Goal: Information Seeking & Learning: Check status

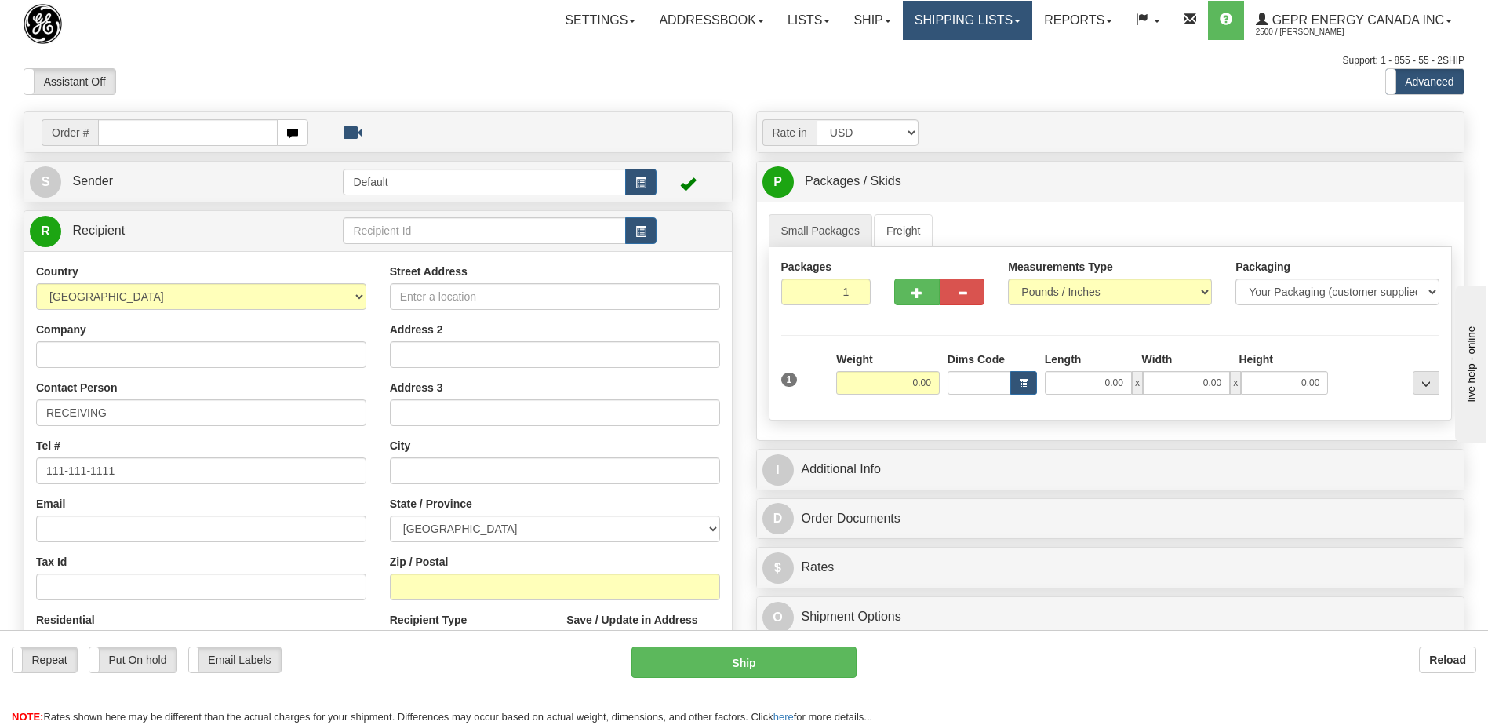
click at [970, 21] on link "Shipping lists" at bounding box center [967, 20] width 129 height 39
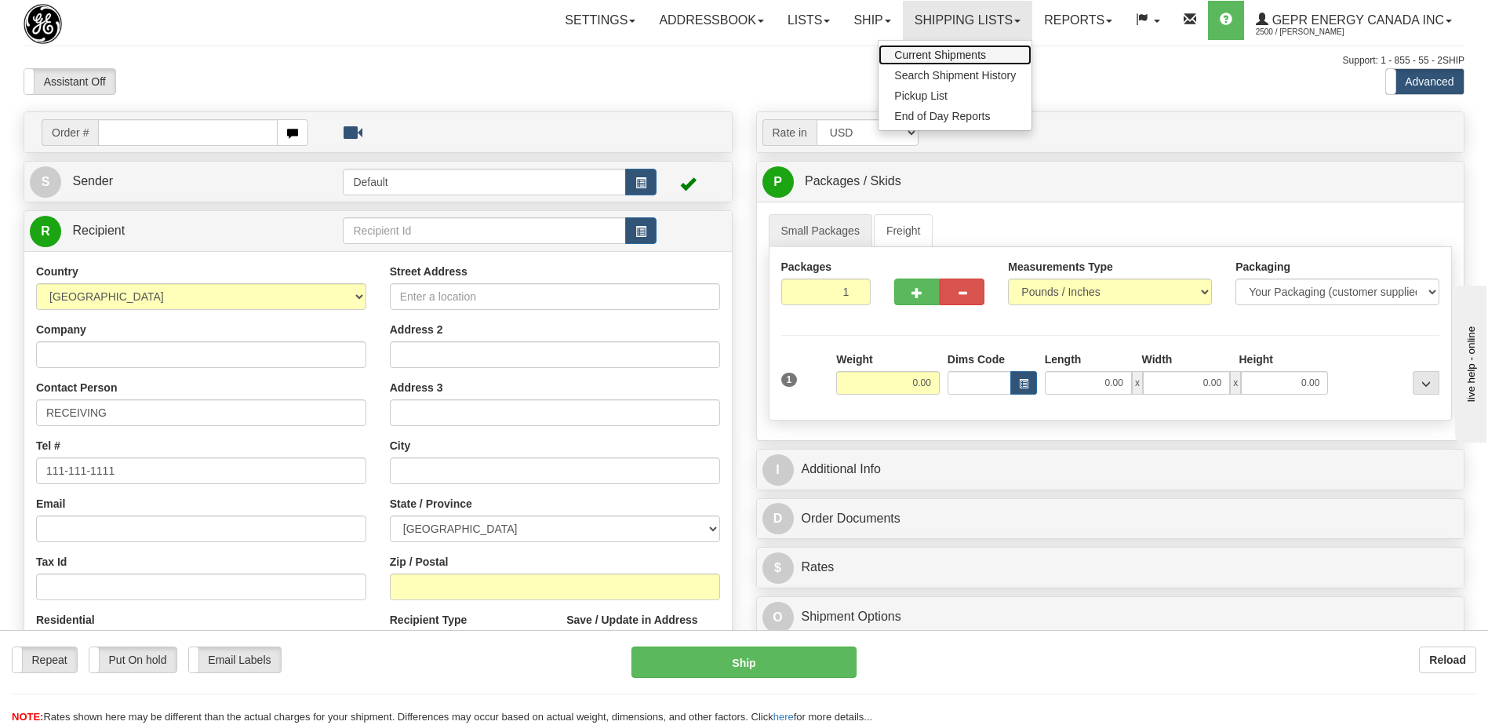
click at [963, 56] on span "Current Shipments" at bounding box center [940, 55] width 92 height 13
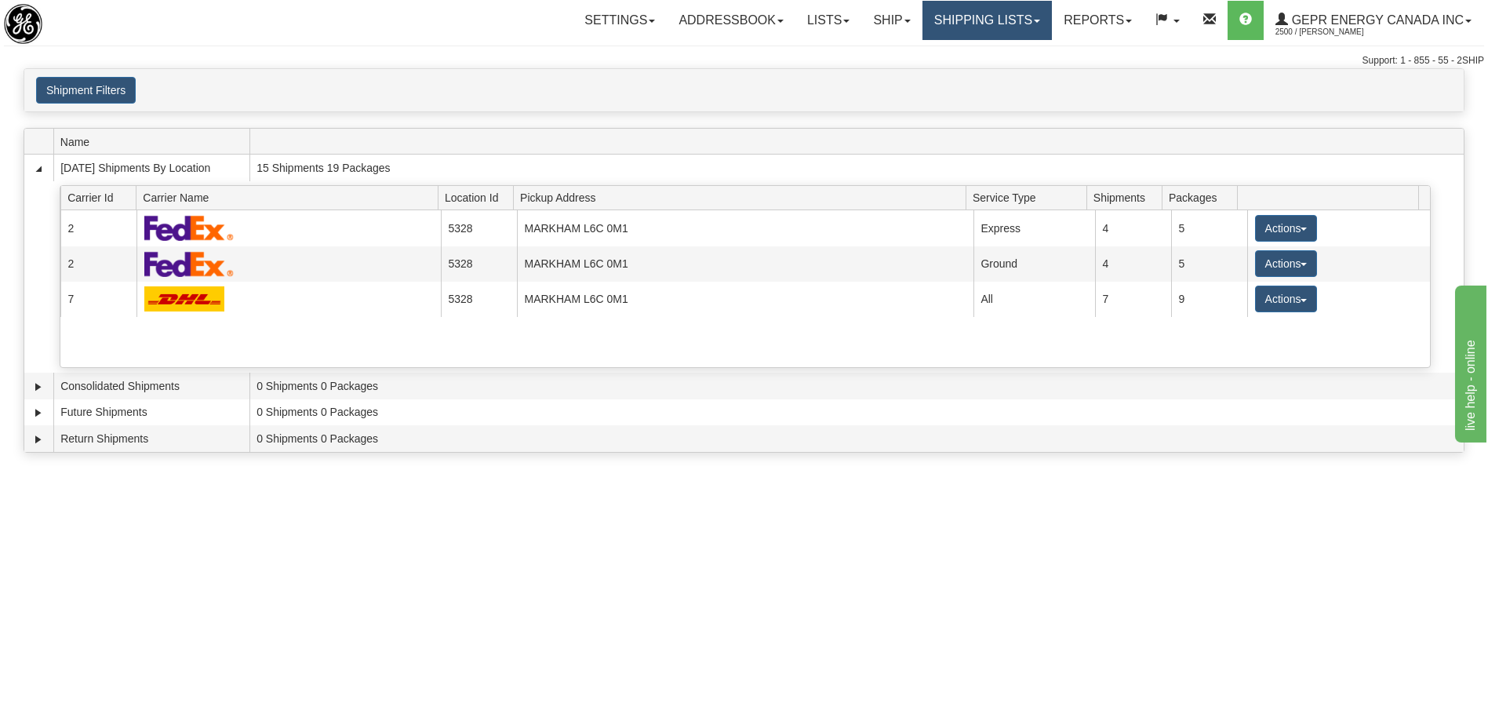
click at [974, 22] on link "Shipping lists" at bounding box center [987, 20] width 129 height 39
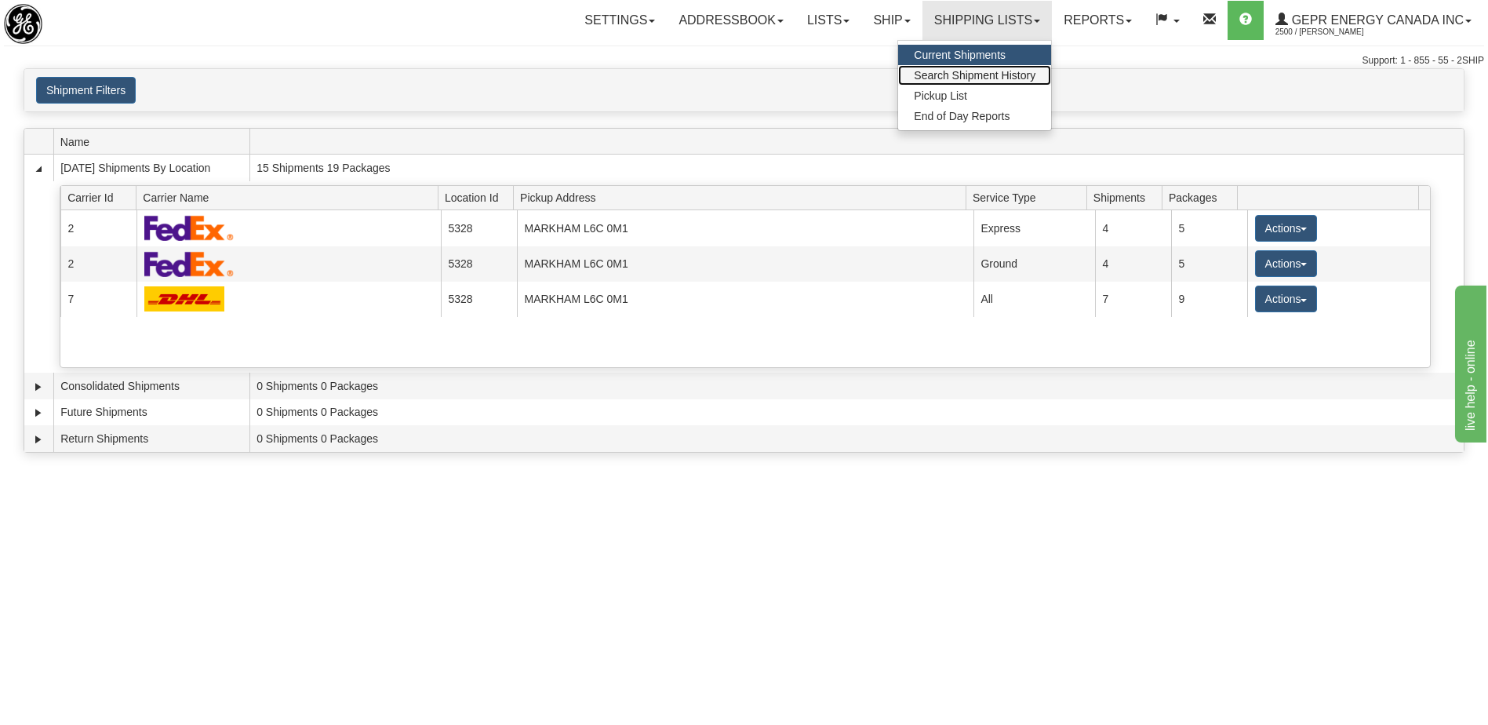
click at [969, 77] on span "Search Shipment History" at bounding box center [975, 75] width 122 height 13
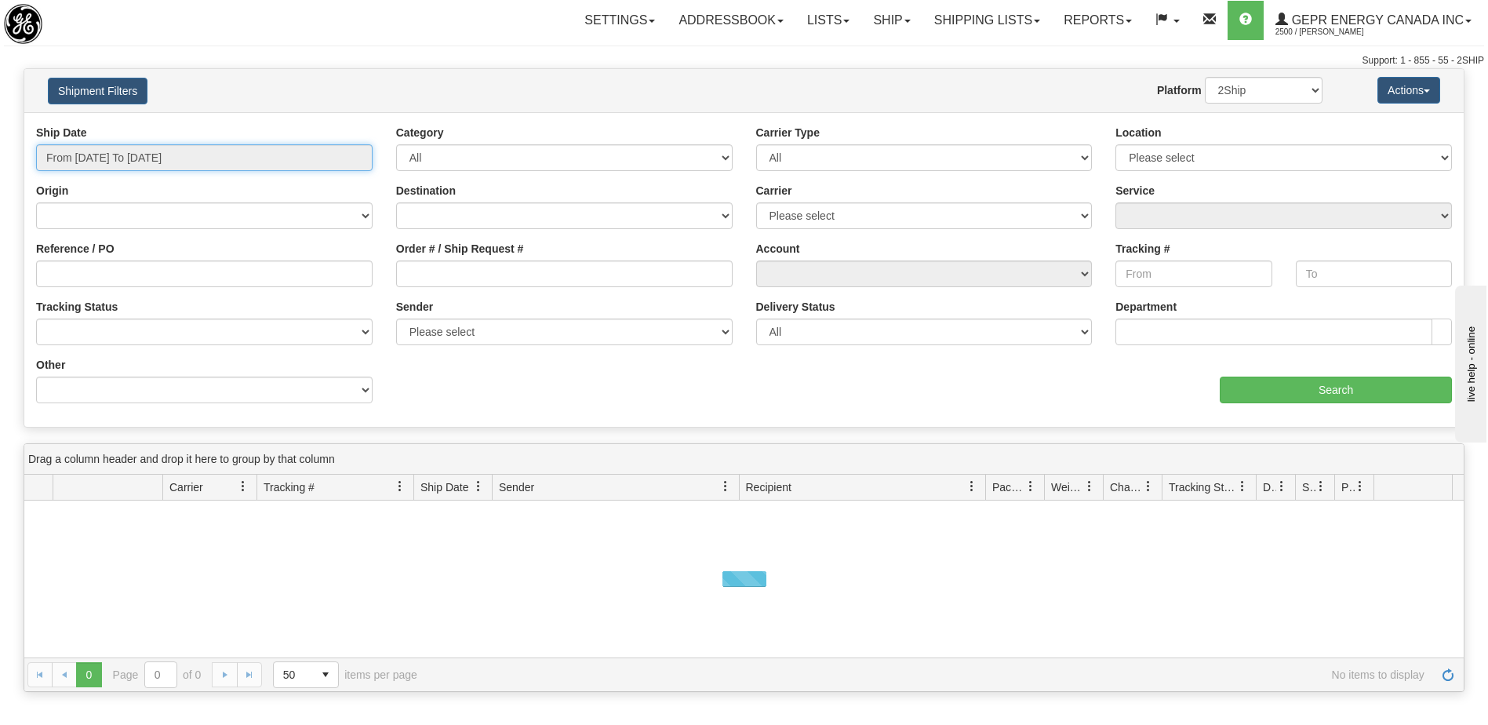
click at [235, 159] on input "From 09/15/2025 To 09/16/2025" at bounding box center [204, 157] width 337 height 27
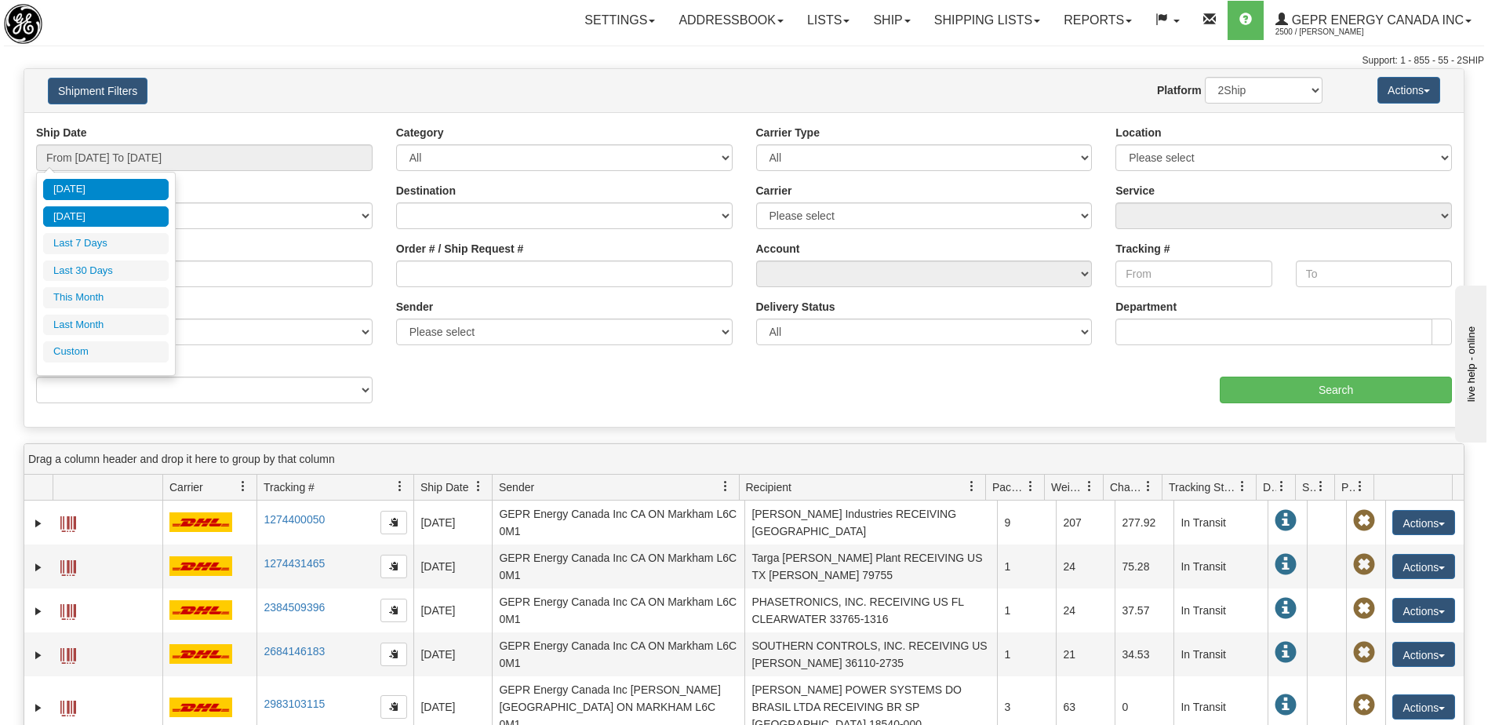
click at [136, 221] on li "Yesterday" at bounding box center [106, 216] width 126 height 21
type input "From 09/15/2025 To 09/15/2025"
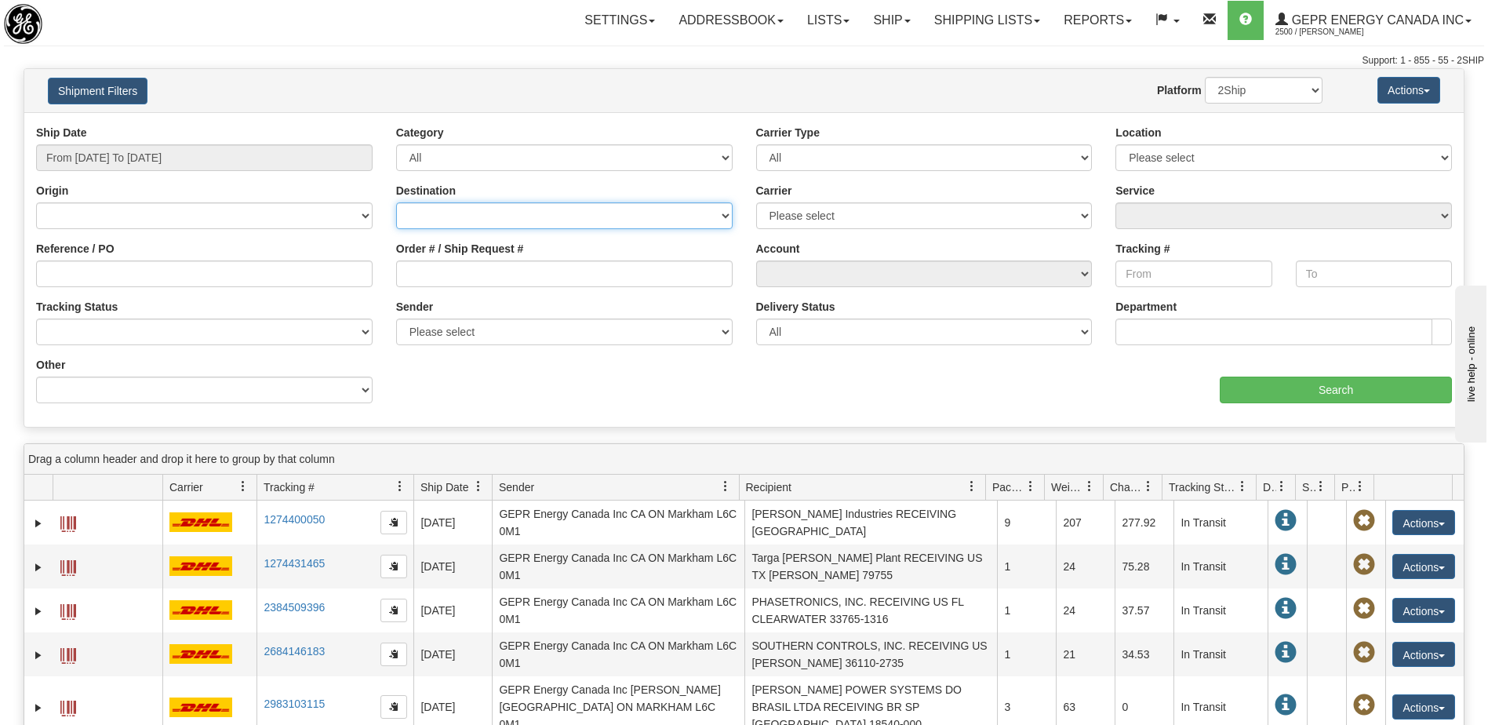
click at [486, 209] on select "Canada United States Mexico Puerto Rico Romania Australia New Zealand SouthAfri…" at bounding box center [564, 215] width 337 height 27
select select "INTL"
click at [396, 202] on select "Canada United States Mexico Puerto Rico Romania Australia New Zealand SouthAfri…" at bounding box center [564, 215] width 337 height 27
click at [780, 220] on select "Please select 2Ship Today DHL FedEx Express® FedEx® LTL Purolator UPS" at bounding box center [924, 215] width 337 height 27
select select "2"
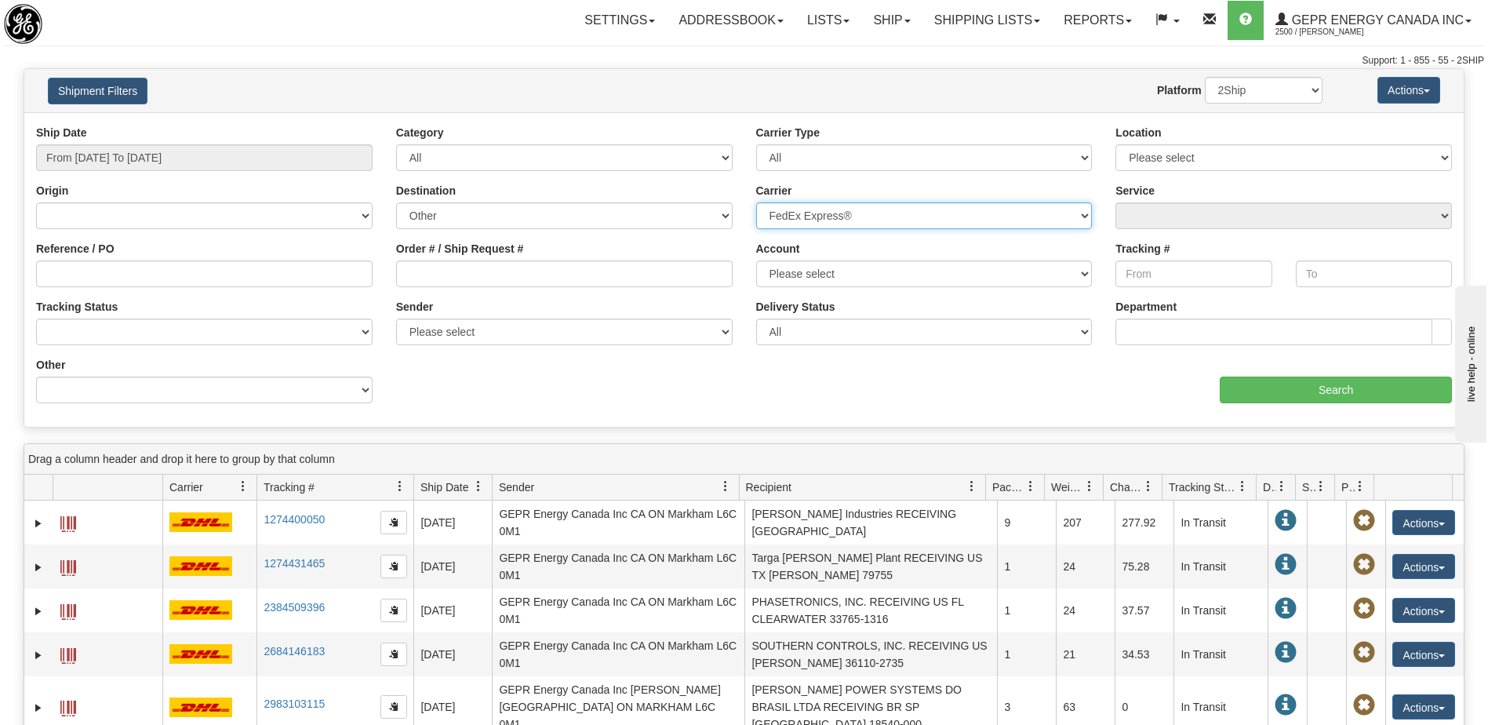
click at [756, 202] on select "Please select 2Ship Today DHL FedEx Express® FedEx® LTL Purolator UPS" at bounding box center [924, 215] width 337 height 27
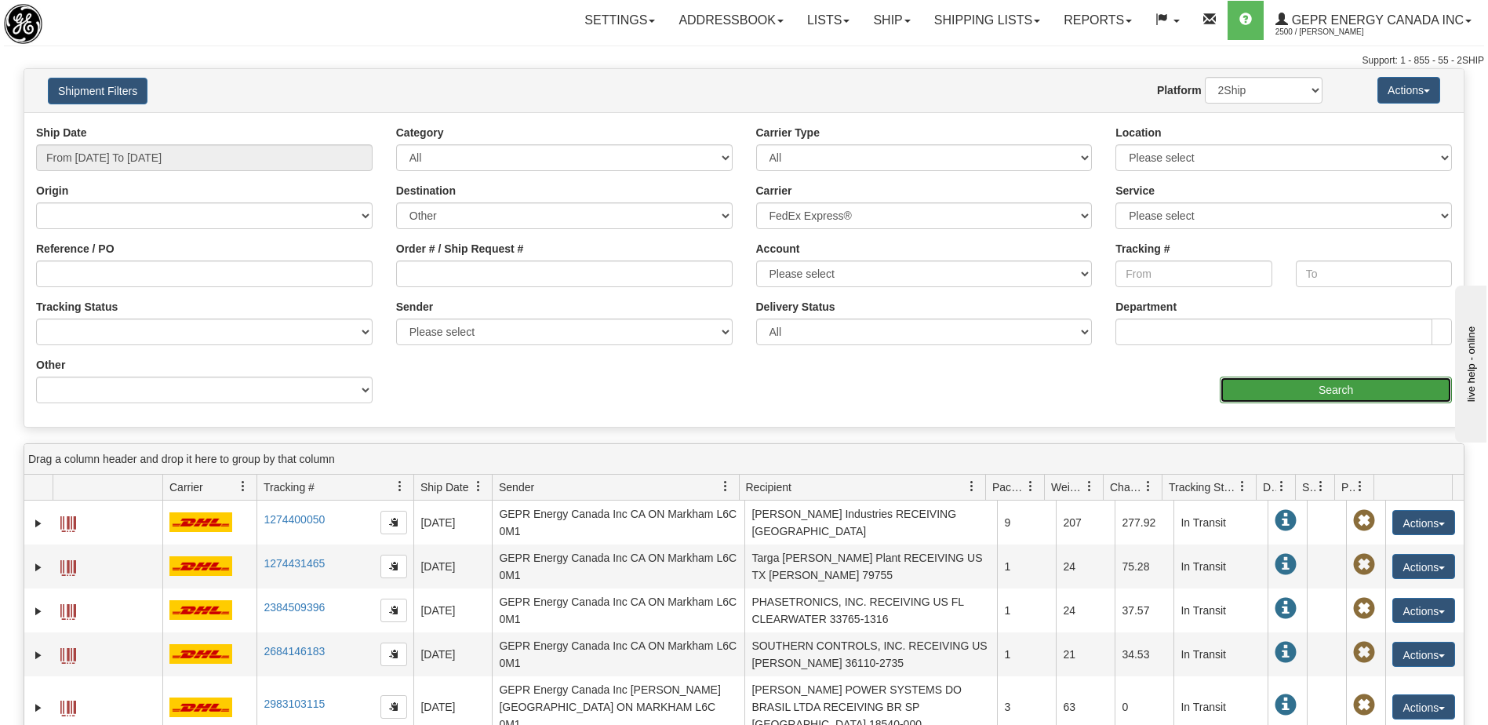
click at [1323, 392] on input "Search" at bounding box center [1336, 390] width 232 height 27
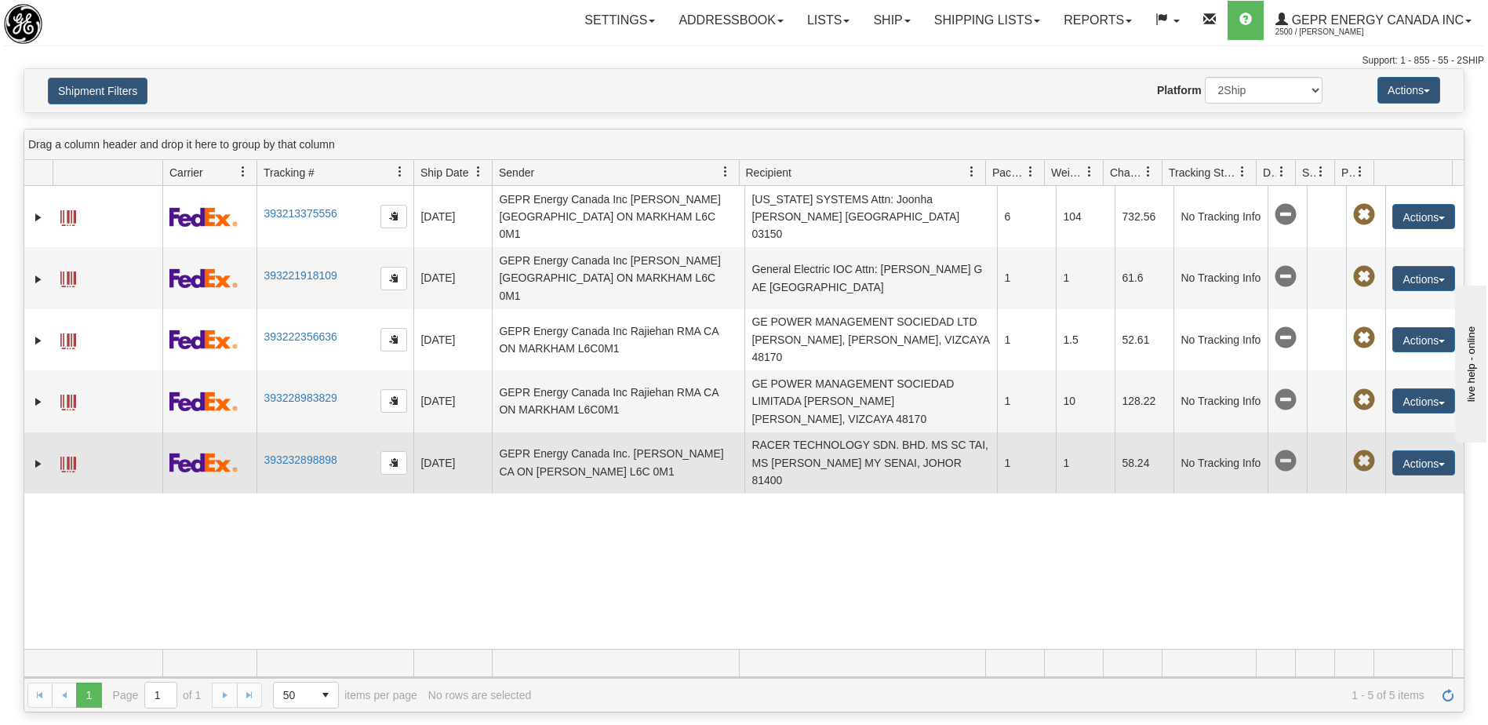
click at [802, 432] on td "RACER TECHNOLOGY SDN. BHD. MS SC TAI, MS NADIA MY SENAI, JOHOR 81400" at bounding box center [871, 462] width 253 height 61
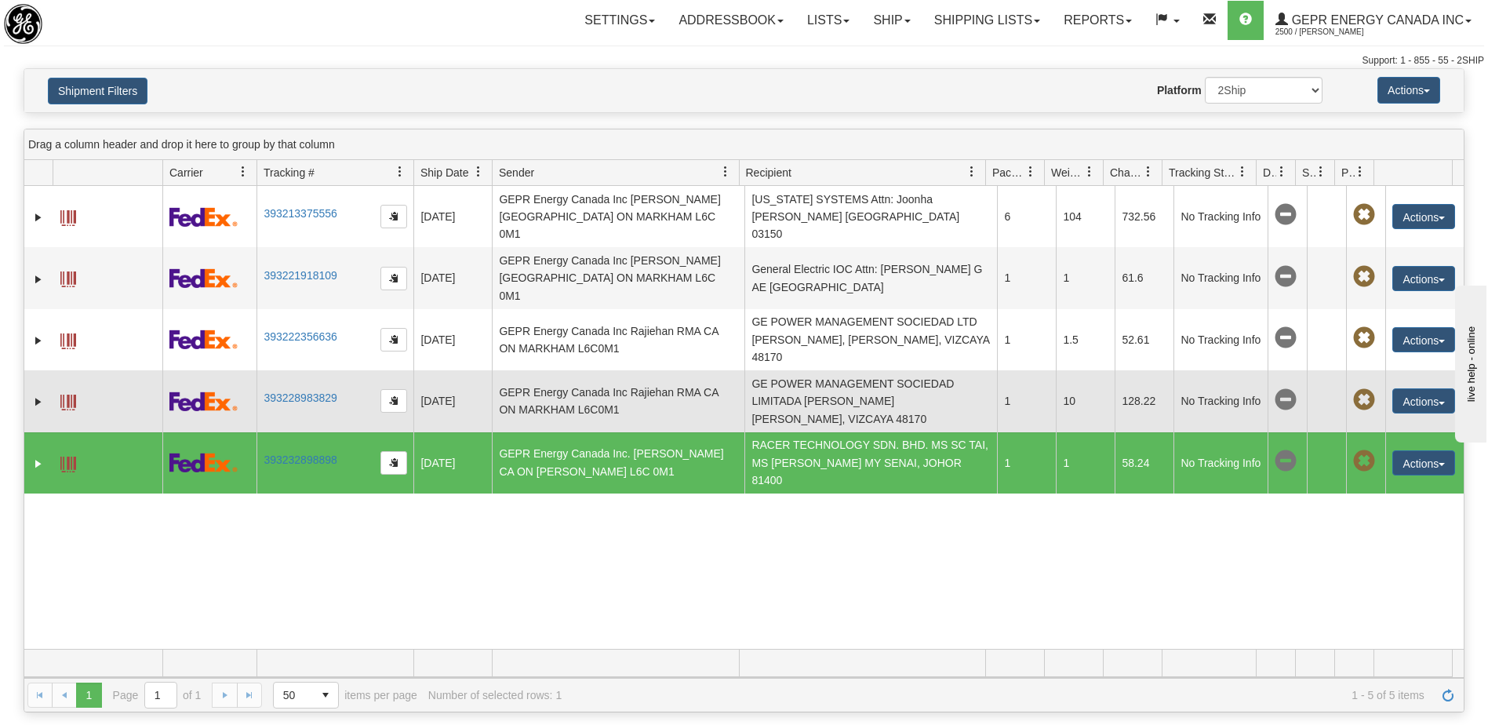
click at [801, 384] on td "GE POWER MANAGEMENT SOCIEDAD LIMITADA Agueda Guisasola ES ZAMUDIO, VIZCAYA 48170" at bounding box center [871, 400] width 253 height 61
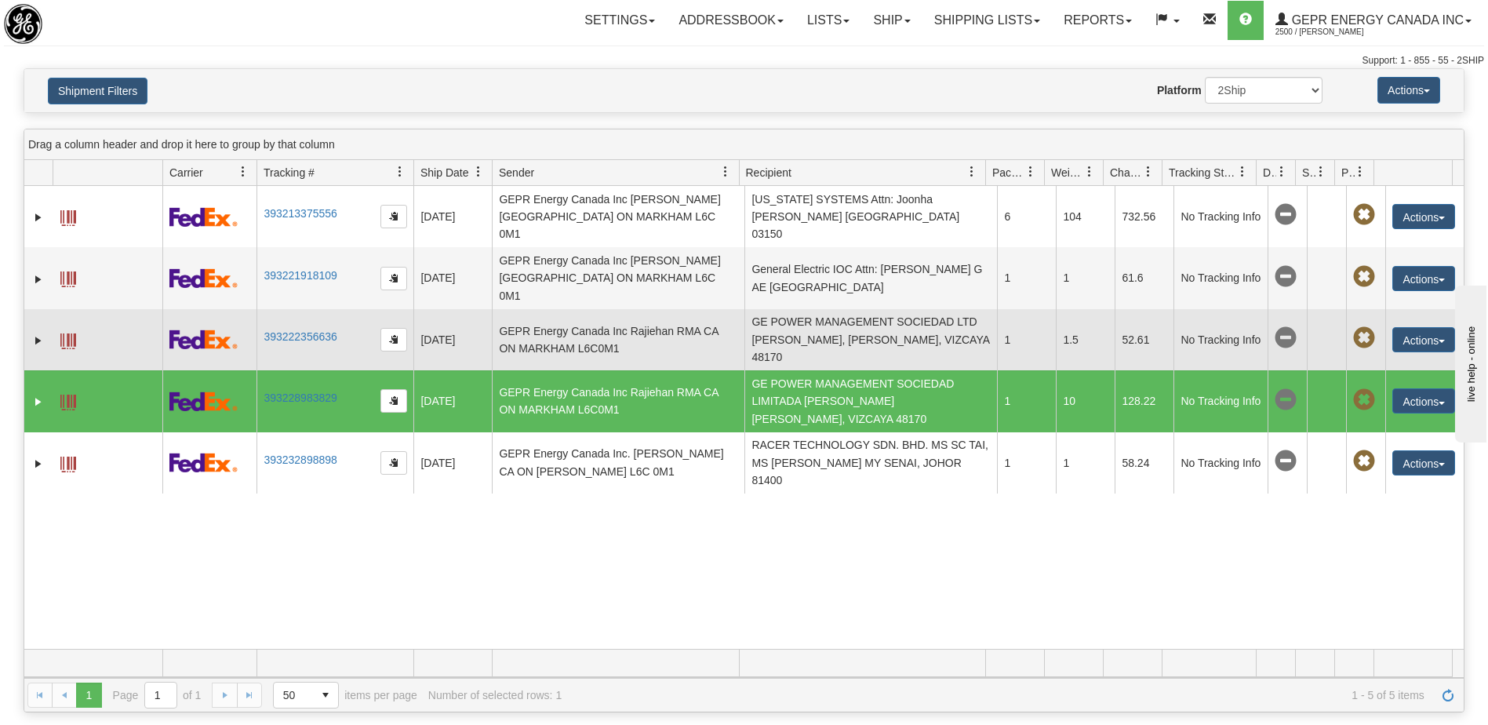
click at [803, 315] on td "GE POWER MANAGEMENT SOCIEDAD LTD Agueda Guisasola, ES ZAMUDIO, VIZCAYA 48170" at bounding box center [871, 339] width 253 height 61
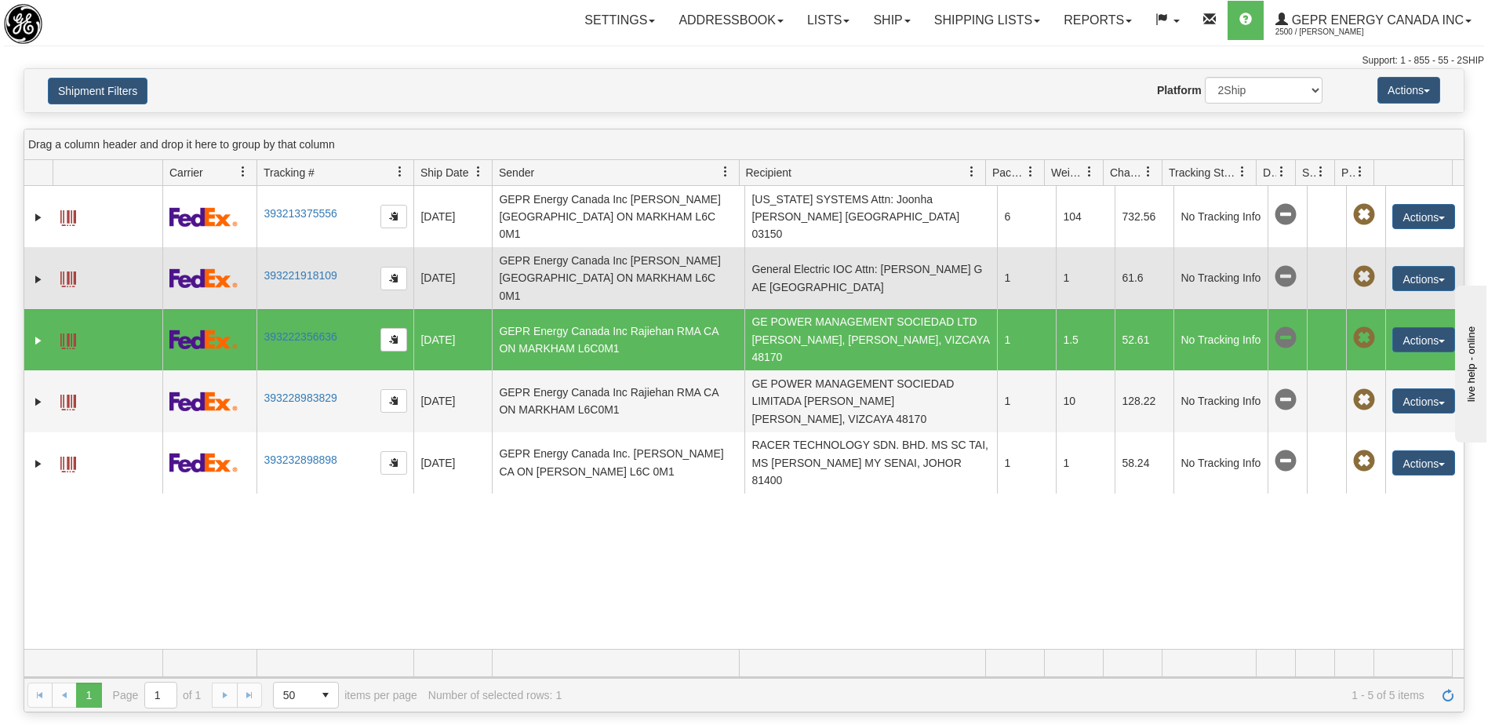
click at [806, 257] on td "General Electric IOC Attn: Priyadharshini G AE Dubai" at bounding box center [871, 277] width 253 height 61
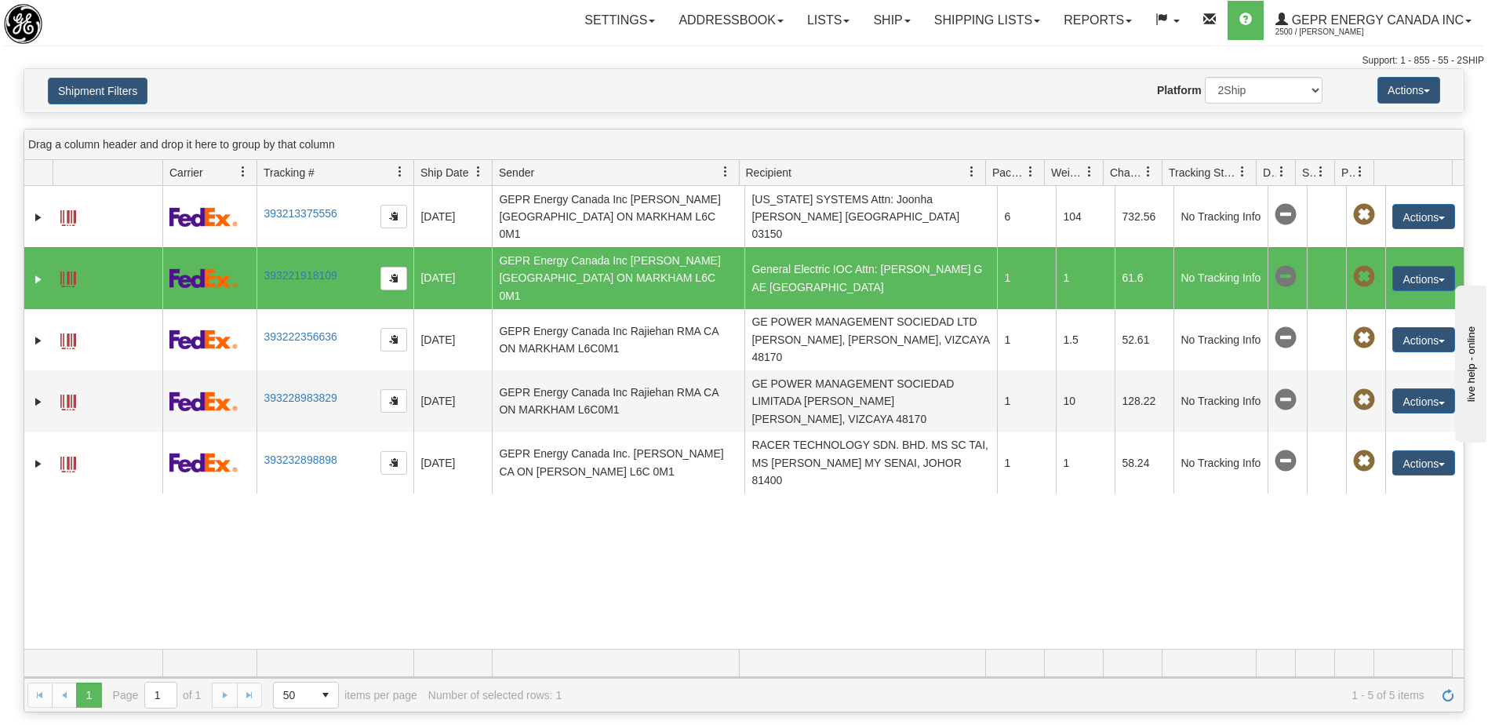
drag, startPoint x: 1006, startPoint y: 563, endPoint x: 973, endPoint y: 442, distance: 126.0
click at [1007, 558] on div "31610443 2500 393213375556 09/15/2025 09/15/2025 11:34:14 AM GEPR Energy Canada…" at bounding box center [744, 417] width 1440 height 463
click at [879, 22] on link "Ship" at bounding box center [891, 20] width 60 height 39
click at [821, 54] on span "Ship Screen" at bounding box center [826, 55] width 60 height 13
